Goal: Connect with others: Connect with others

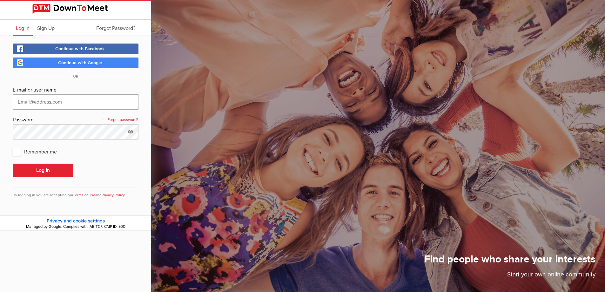
type input "[EMAIL_ADDRESS][DOMAIN_NAME]"
click at [15, 151] on span "Remember me" at bounding box center [38, 151] width 50 height 11
click at [13, 146] on input "Remember me" at bounding box center [12, 145] width 0 height 0
checkbox input "true"
click at [22, 165] on button "Log In" at bounding box center [43, 169] width 60 height 13
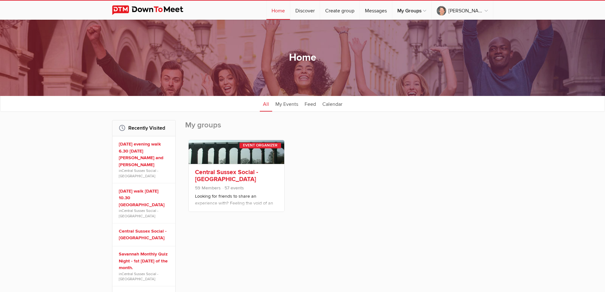
click at [228, 167] on div "Central Sussex Social - [GEOGRAPHIC_DATA] 59 Members 57 events Looking for frie…" at bounding box center [237, 188] width 96 height 48
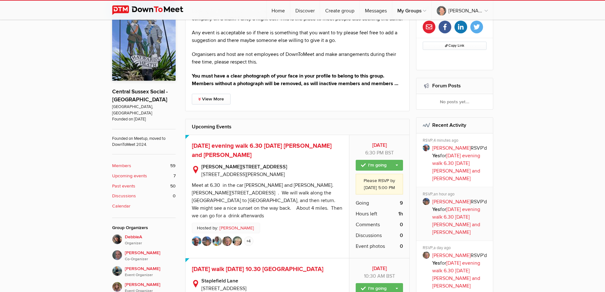
scroll to position [222, 0]
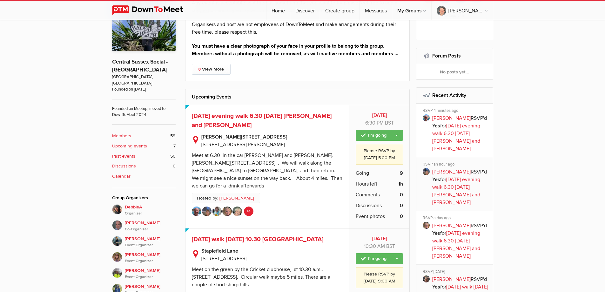
click at [247, 216] on link "+4" at bounding box center [249, 211] width 10 height 10
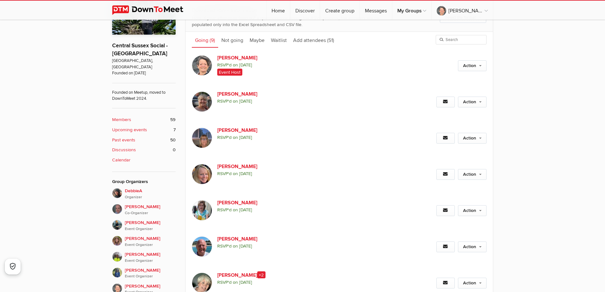
scroll to position [213, 0]
